Goal: Complete application form

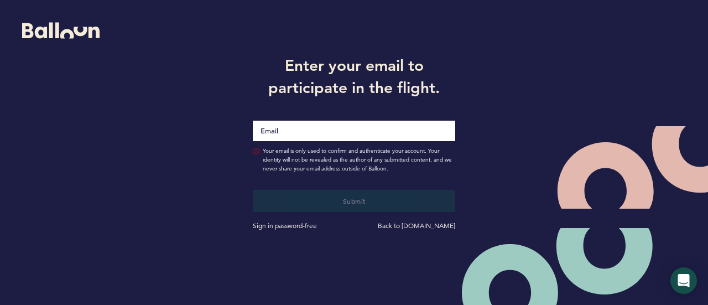
drag, startPoint x: 0, startPoint y: 0, endPoint x: 315, endPoint y: 129, distance: 340.5
click at [315, 129] on input "Email" at bounding box center [354, 131] width 203 height 20
type input "[EMAIL_ADDRESS][DOMAIN_NAME]"
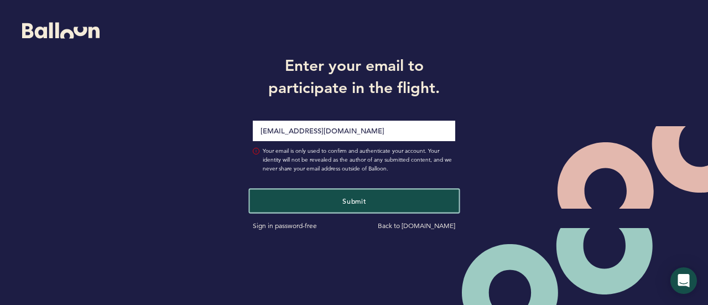
click at [361, 204] on span "Submit" at bounding box center [353, 200] width 23 height 9
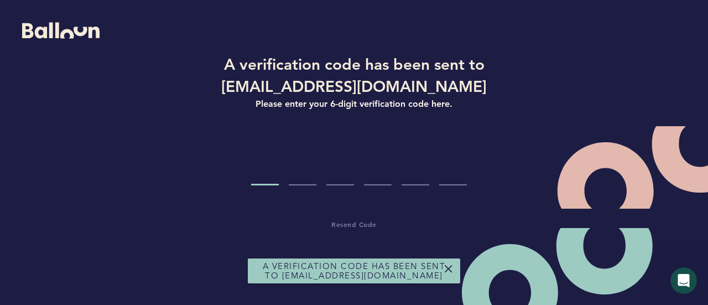
type input "7"
type input "5"
type input "8"
type input "1"
type input "7"
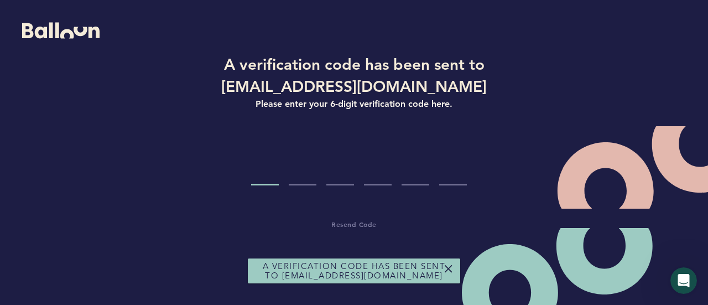
type input "3"
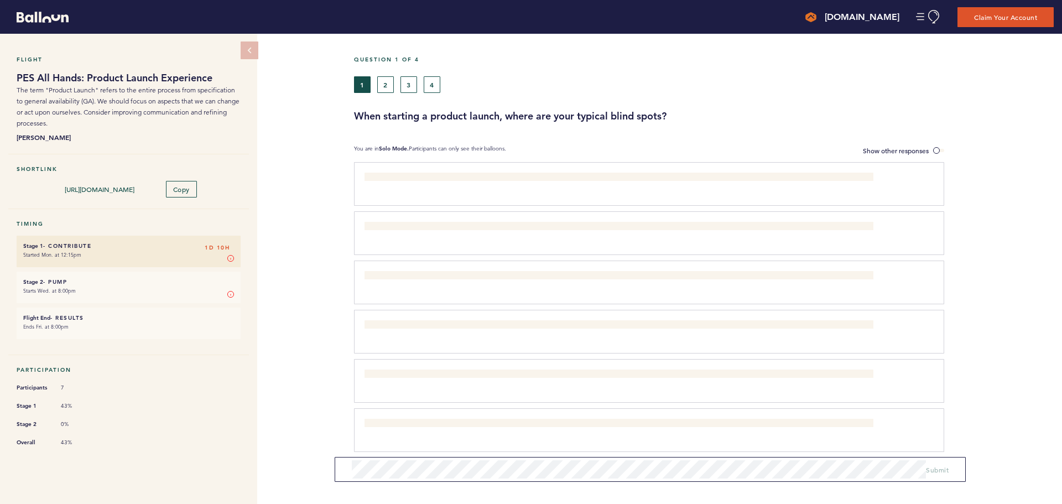
click at [499, 190] on div "What the GA date is and why it was chosen. clear submit" at bounding box center [642, 182] width 573 height 19
click at [707, 147] on span "Show other responses" at bounding box center [896, 150] width 66 height 9
click at [0, 0] on input "Show other responses" at bounding box center [0, 0] width 0 height 0
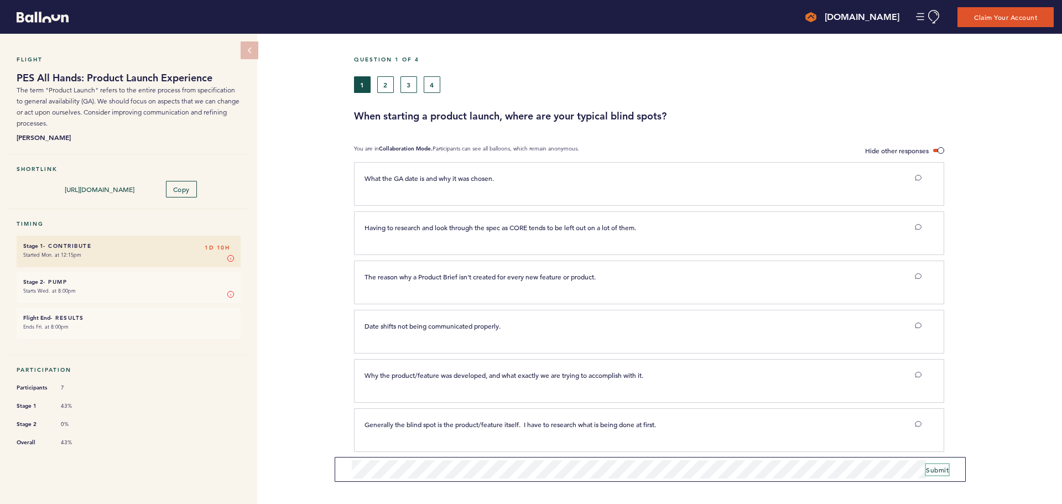
click at [707, 304] on span "Submit" at bounding box center [937, 469] width 23 height 9
click at [382, 93] on div "Question 1 of 4 1 2 3 4 When starting a product launch, where are your typical …" at bounding box center [708, 89] width 708 height 67
click at [385, 85] on button "2" at bounding box center [385, 84] width 17 height 17
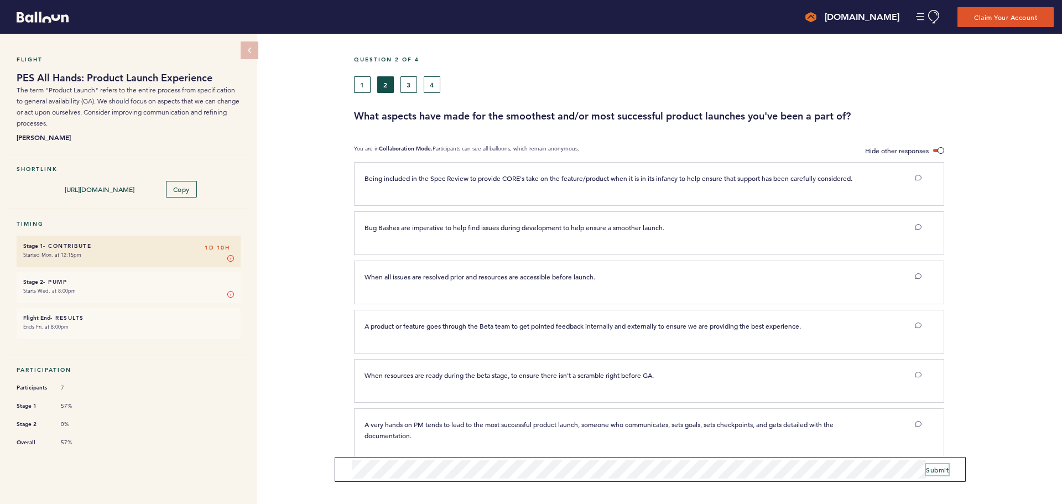
click at [707, 304] on span "Submit" at bounding box center [937, 469] width 23 height 9
click at [407, 81] on button "3" at bounding box center [408, 84] width 17 height 17
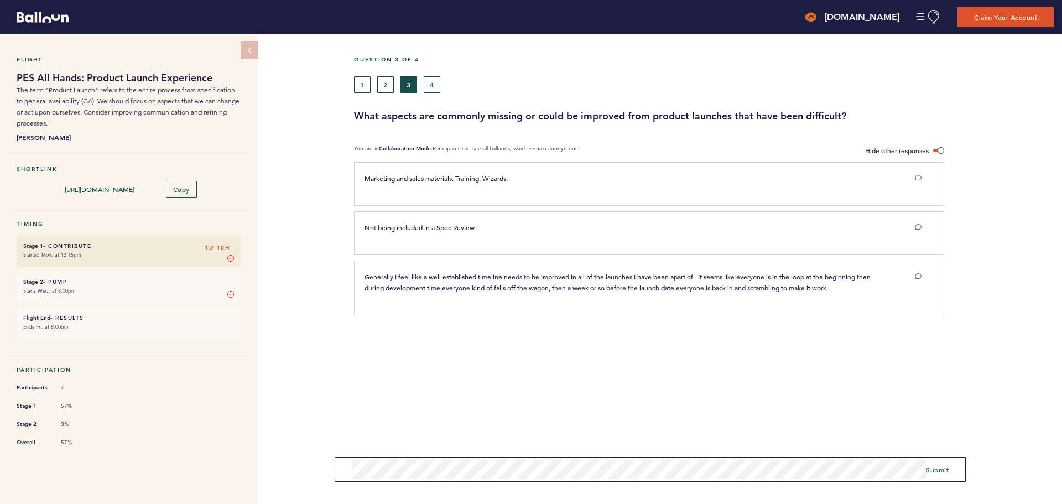
click at [293, 304] on div "Flight PES All Hands: Product Launch Experience The term "Product Launch" refer…" at bounding box center [531, 269] width 1062 height 470
click at [707, 304] on button "Submit" at bounding box center [937, 465] width 23 height 11
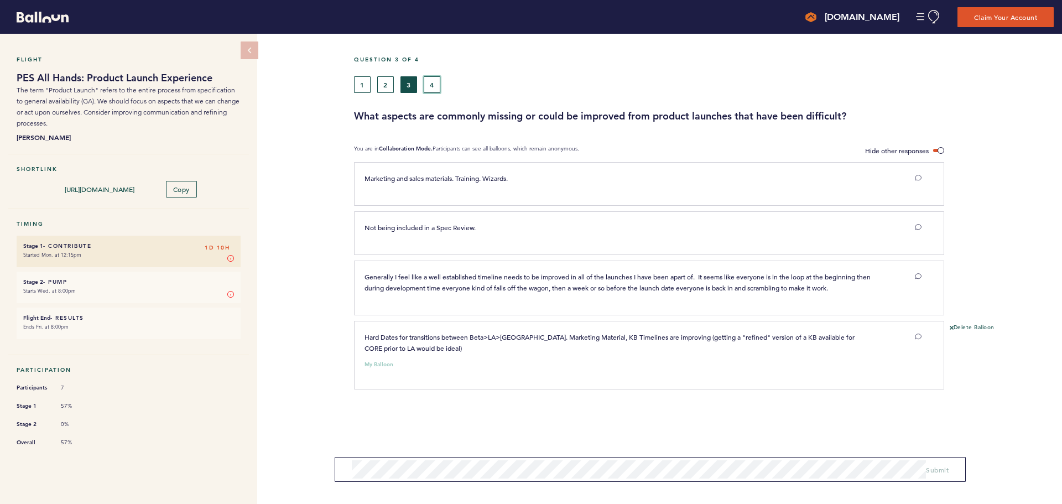
click at [437, 81] on button "4" at bounding box center [432, 84] width 17 height 17
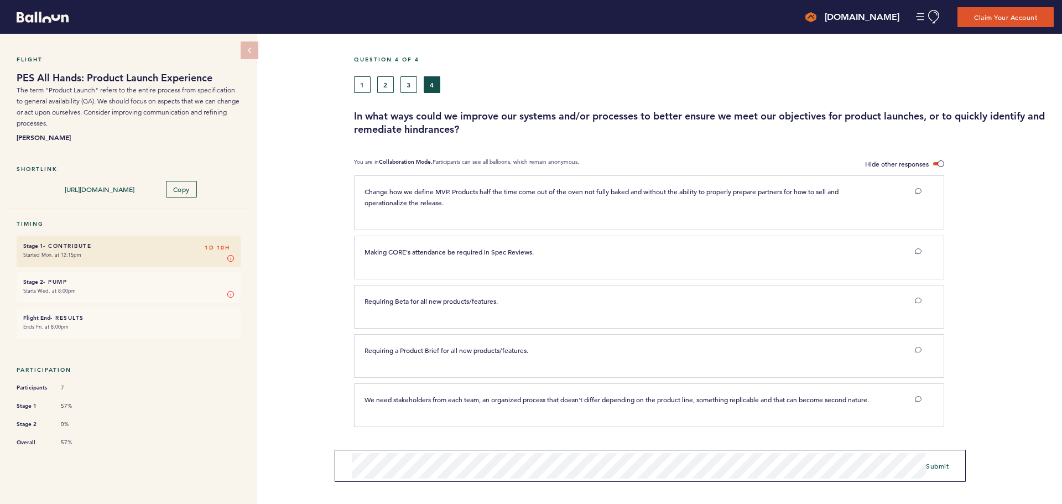
click at [320, 304] on div "Flight PES All Hands: Product Launch Experience The term "Product Launch" refer…" at bounding box center [531, 269] width 1062 height 470
click at [707, 304] on span "Submit" at bounding box center [937, 469] width 23 height 9
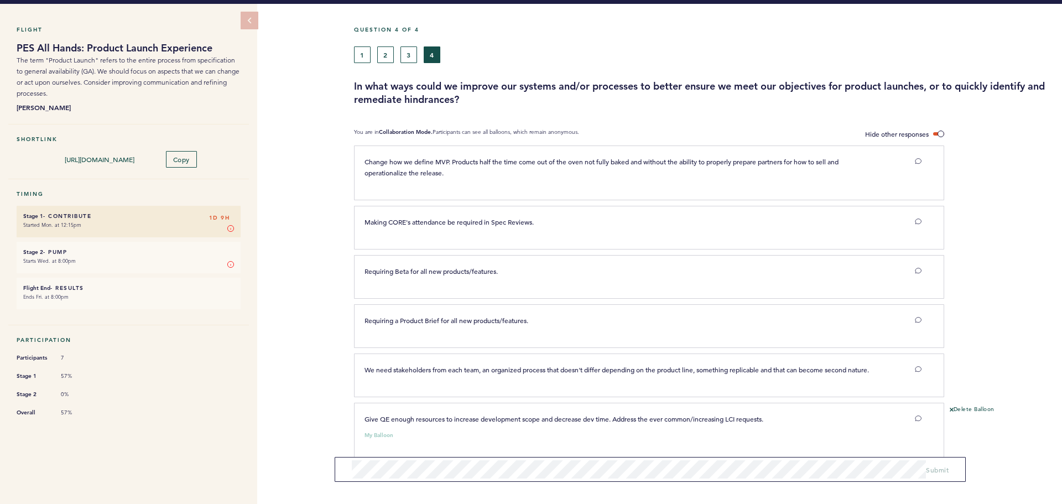
scroll to position [57, 0]
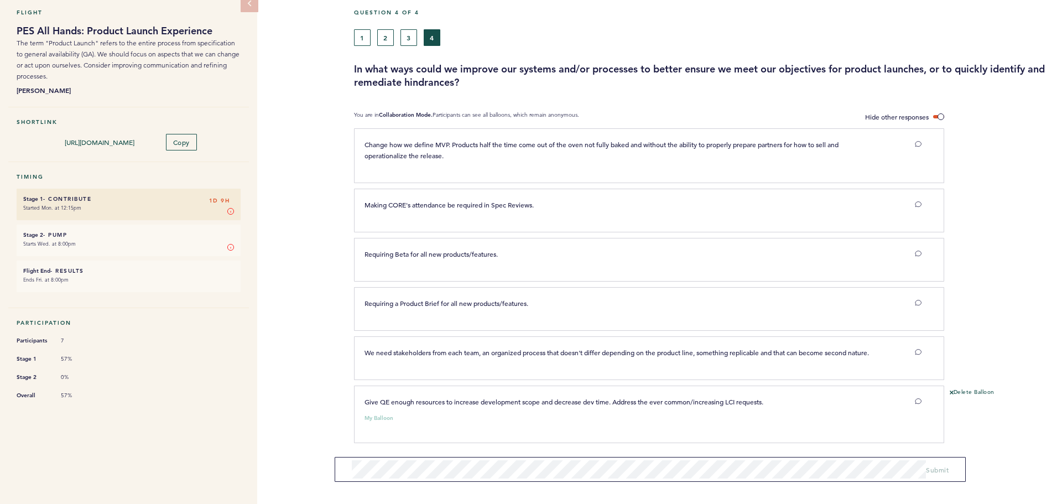
click at [173, 238] on small "Starts Wed. at 8:00pm" at bounding box center [128, 243] width 211 height 11
click at [33, 231] on small "Stage 2" at bounding box center [33, 234] width 20 height 7
